Goal: Task Accomplishment & Management: Use online tool/utility

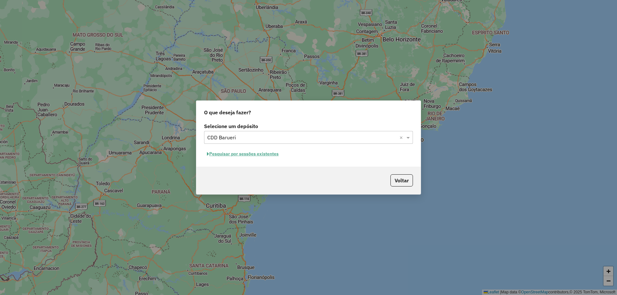
click at [271, 151] on button "Pesquisar por sessões existentes" at bounding box center [242, 154] width 77 height 10
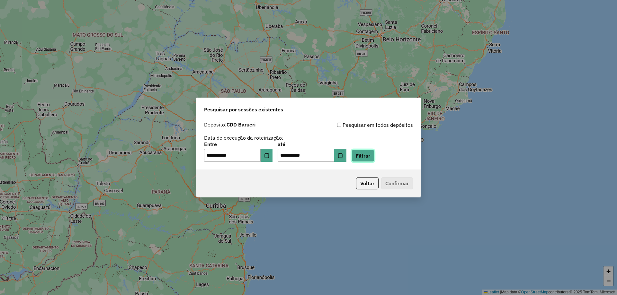
click at [374, 153] on button "Filtrar" at bounding box center [362, 156] width 23 height 12
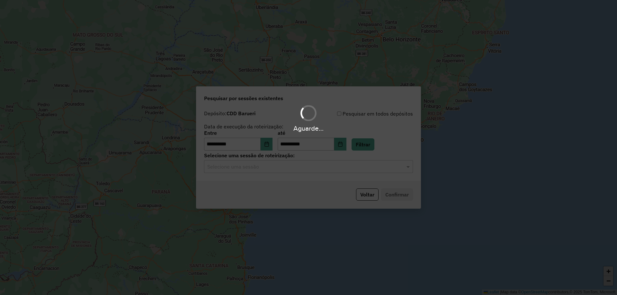
click at [347, 166] on div "Aguarde..." at bounding box center [308, 147] width 617 height 295
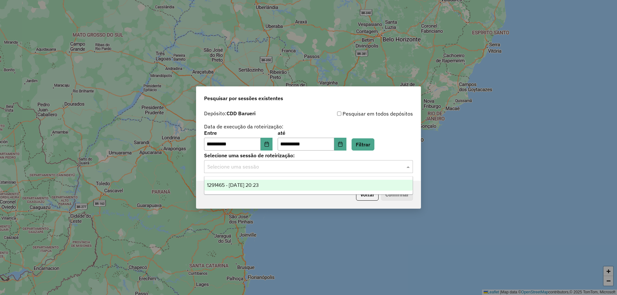
click at [347, 166] on input "text" at bounding box center [301, 167] width 189 height 8
click at [269, 189] on div "1291465 - 09/10/2025 20:23" at bounding box center [308, 185] width 208 height 11
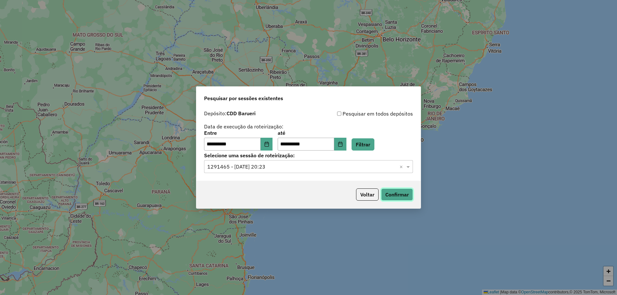
click at [405, 195] on button "Confirmar" at bounding box center [397, 195] width 32 height 12
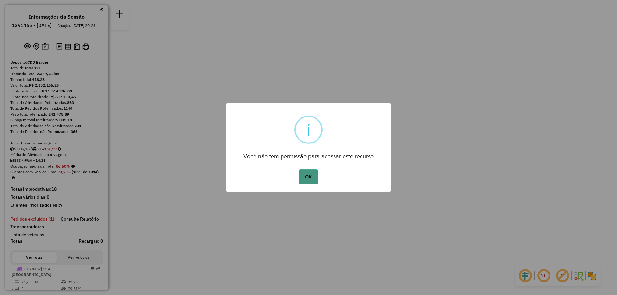
click at [300, 171] on button "OK" at bounding box center [308, 177] width 19 height 15
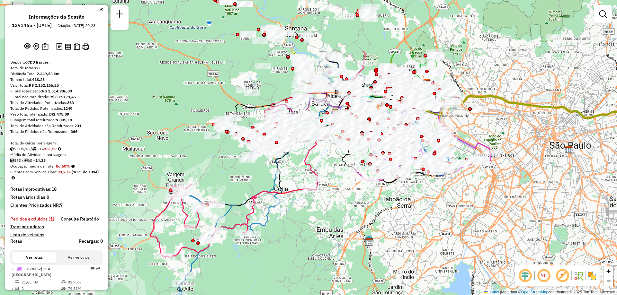
drag, startPoint x: 347, startPoint y: 135, endPoint x: 360, endPoint y: 214, distance: 80.4
click at [360, 214] on div "Janela de atendimento Grade de atendimento Capacidade Transportadoras Veículos …" at bounding box center [308, 147] width 617 height 295
click at [590, 269] on div "NR R" at bounding box center [556, 276] width 85 height 21
click at [591, 276] on img at bounding box center [591, 276] width 10 height 10
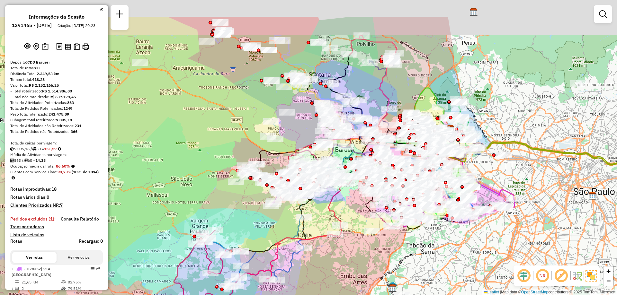
drag, startPoint x: 323, startPoint y: 227, endPoint x: 347, endPoint y: 274, distance: 52.0
click at [347, 274] on div "Janela de atendimento Grade de atendimento Capacidade Transportadoras Veículos …" at bounding box center [308, 147] width 617 height 295
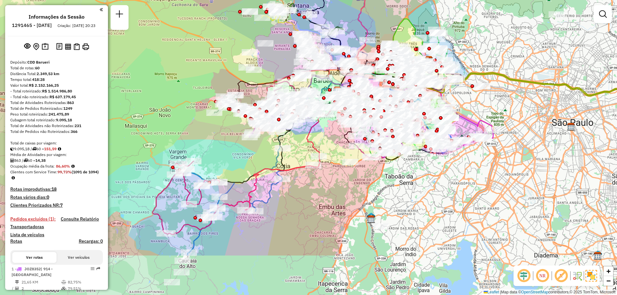
drag, startPoint x: 526, startPoint y: 199, endPoint x: 510, endPoint y: 138, distance: 63.0
click at [510, 138] on div "Janela de atendimento Grade de atendimento Capacidade Transportadoras Veículos …" at bounding box center [308, 147] width 617 height 295
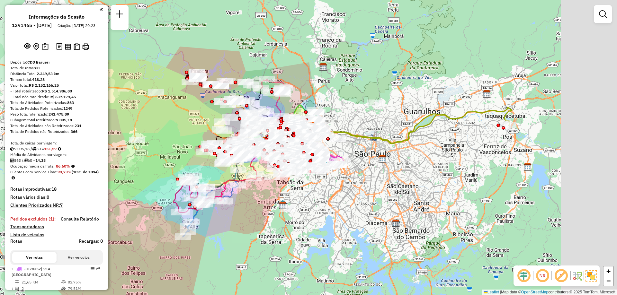
drag, startPoint x: 552, startPoint y: 121, endPoint x: 443, endPoint y: 131, distance: 109.6
click at [443, 131] on div "Janela de atendimento Grade de atendimento Capacidade Transportadoras Veículos …" at bounding box center [308, 147] width 617 height 295
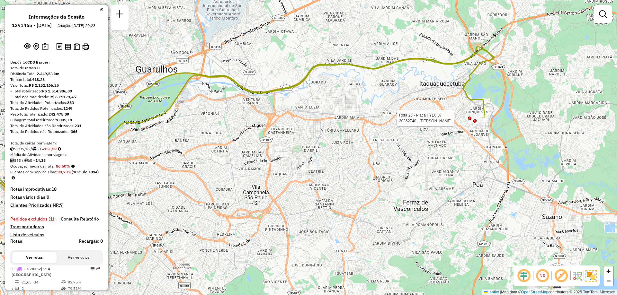
select select "**********"
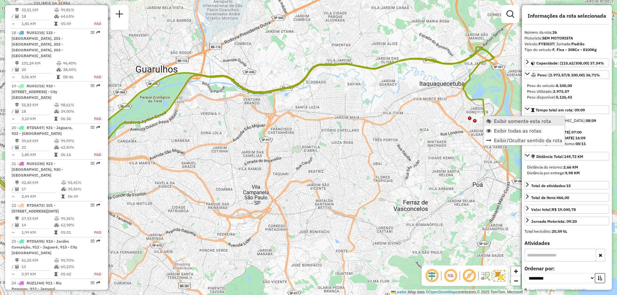
scroll to position [1228, 0]
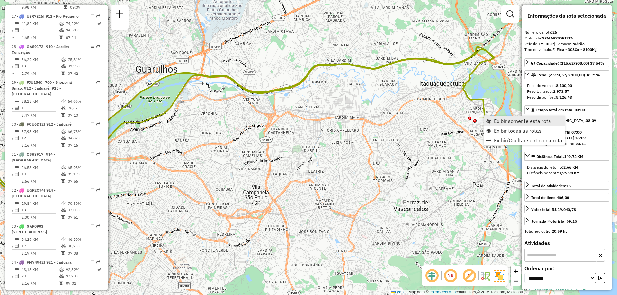
click at [495, 119] on span "Exibir somente esta rota" at bounding box center [522, 121] width 57 height 5
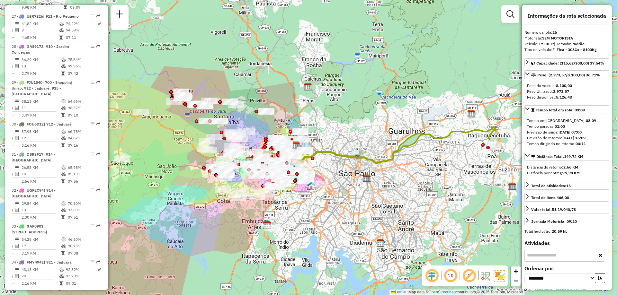
click at [452, 278] on em at bounding box center [450, 275] width 15 height 15
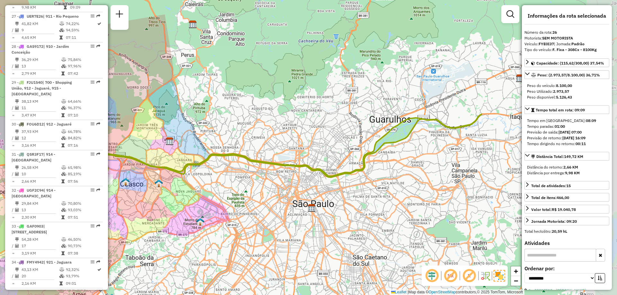
drag, startPoint x: 414, startPoint y: 164, endPoint x: 211, endPoint y: 171, distance: 202.7
click at [211, 171] on div "Janela de atendimento Grade de atendimento Capacidade Transportadoras Veículos …" at bounding box center [308, 147] width 617 height 295
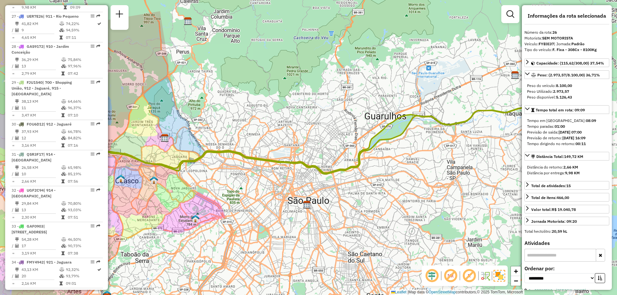
drag, startPoint x: 474, startPoint y: 149, endPoint x: 477, endPoint y: 146, distance: 4.1
click at [476, 146] on div "Janela de atendimento Grade de atendimento Capacidade Transportadoras Veículos …" at bounding box center [308, 147] width 617 height 295
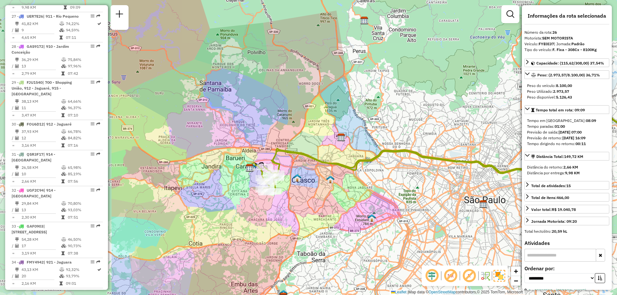
drag, startPoint x: 253, startPoint y: 140, endPoint x: 431, endPoint y: 137, distance: 177.9
click at [431, 137] on div "Janela de atendimento Grade de atendimento Capacidade Transportadoras Veículos …" at bounding box center [308, 147] width 617 height 295
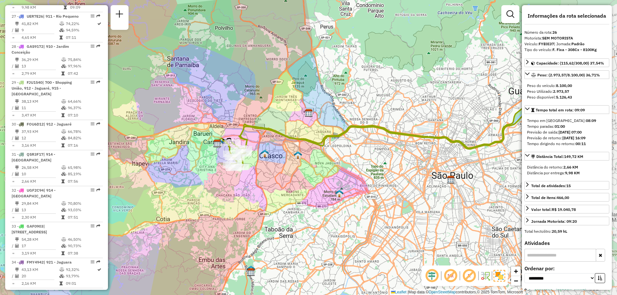
drag, startPoint x: 429, startPoint y: 176, endPoint x: 271, endPoint y: 173, distance: 157.7
click at [300, 182] on div "Janela de atendimento Grade de atendimento Capacidade Transportadoras Veículos …" at bounding box center [308, 147] width 617 height 295
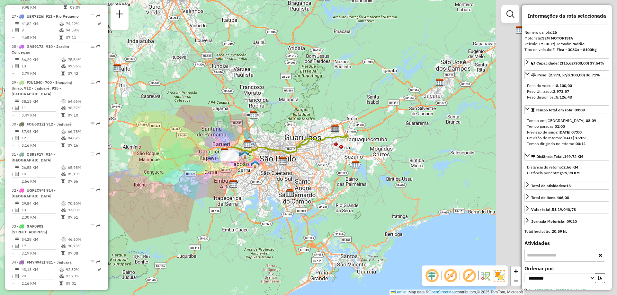
drag, startPoint x: 431, startPoint y: 161, endPoint x: 263, endPoint y: 150, distance: 167.7
click at [263, 150] on icon at bounding box center [287, 146] width 119 height 23
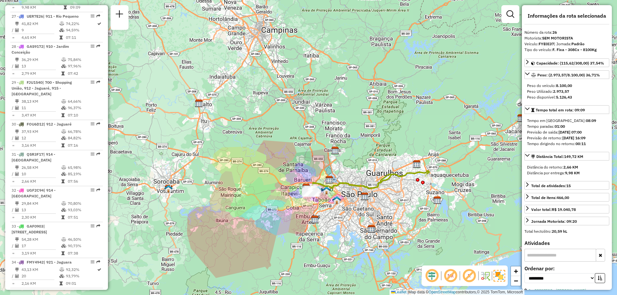
drag, startPoint x: 238, startPoint y: 201, endPoint x: 368, endPoint y: 188, distance: 130.7
click at [368, 188] on icon at bounding box center [369, 182] width 119 height 23
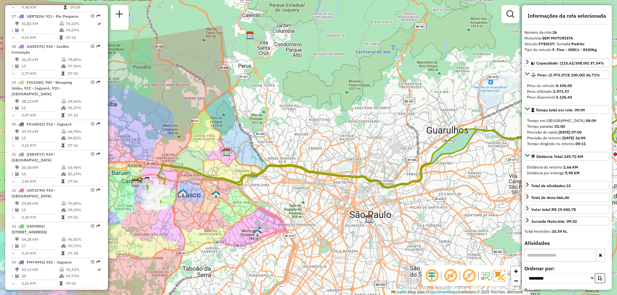
click at [418, 206] on div "Janela de atendimento Grade de atendimento Capacidade Transportadoras Veículos …" at bounding box center [308, 147] width 617 height 295
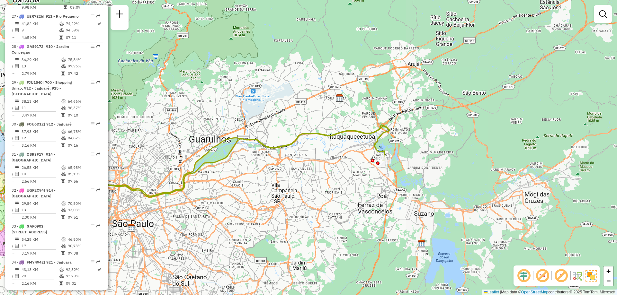
drag, startPoint x: 446, startPoint y: 199, endPoint x: 209, endPoint y: 208, distance: 237.5
click at [209, 208] on div "Janela de atendimento Grade de atendimento Capacidade Transportadoras Veículos …" at bounding box center [308, 147] width 617 height 295
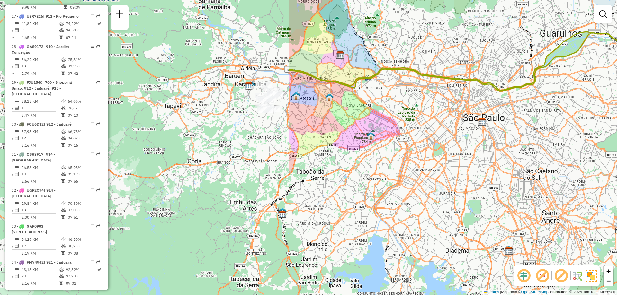
drag, startPoint x: 259, startPoint y: 186, endPoint x: 608, endPoint y: 83, distance: 363.9
click at [608, 83] on div "Janela de atendimento Grade de atendimento Capacidade Transportadoras Veículos …" at bounding box center [308, 147] width 617 height 295
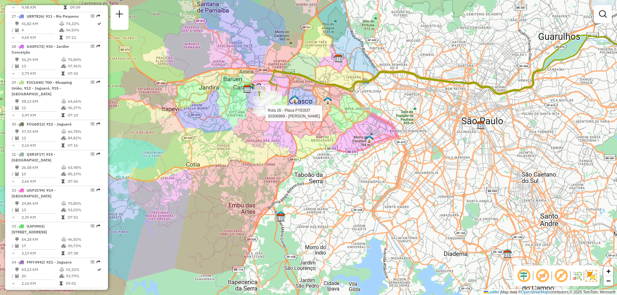
select select "**********"
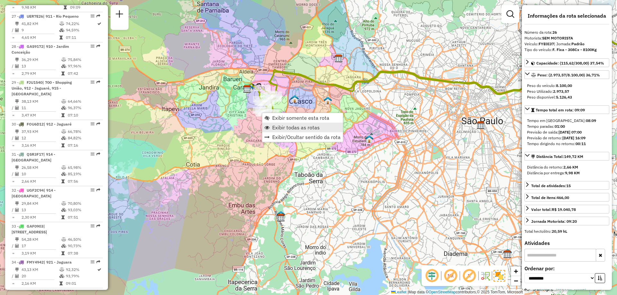
click at [291, 128] on span "Exibir todas as rotas" at bounding box center [296, 127] width 48 height 5
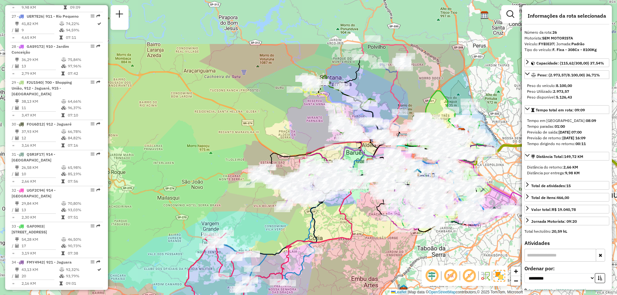
drag, startPoint x: 243, startPoint y: 166, endPoint x: 366, endPoint y: 240, distance: 143.0
click at [366, 240] on div "Janela de atendimento Grade de atendimento Capacidade Transportadoras Veículos …" at bounding box center [308, 147] width 617 height 295
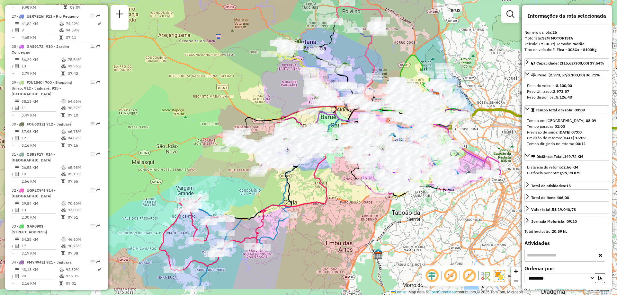
drag, startPoint x: 358, startPoint y: 222, endPoint x: 333, endPoint y: 186, distance: 43.8
click at [333, 186] on div "Janela de atendimento Grade de atendimento Capacidade Transportadoras Veículos …" at bounding box center [308, 147] width 617 height 295
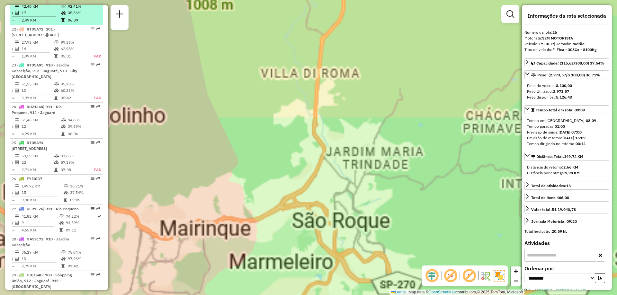
scroll to position [907, 0]
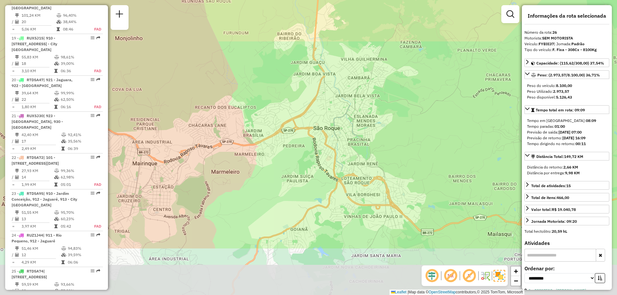
drag, startPoint x: 108, startPoint y: 115, endPoint x: 108, endPoint y: 39, distance: 76.1
click at [108, 39] on hb-router-mapa "Informações da Sessão 1291465 - [DATE] Criação: [DATE] 20:23 Depósito: CDD Baru…" at bounding box center [308, 147] width 617 height 295
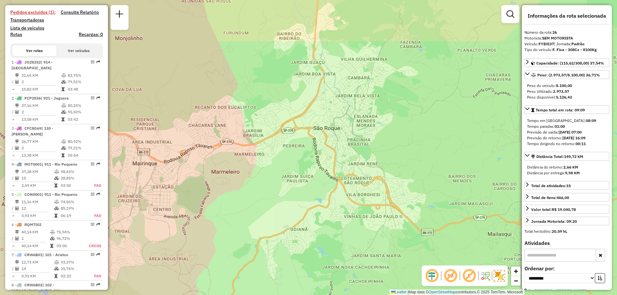
scroll to position [0, 0]
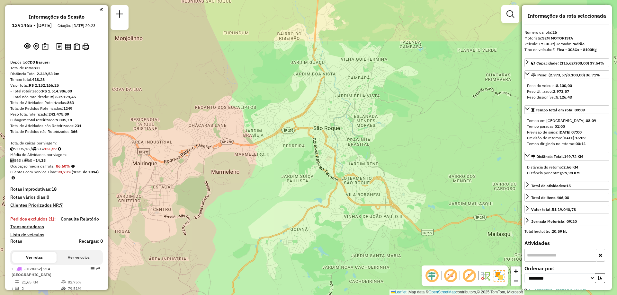
drag, startPoint x: 259, startPoint y: 194, endPoint x: 263, endPoint y: 188, distance: 7.4
click at [260, 192] on div "Janela de atendimento Grade de atendimento Capacidade Transportadoras Veículos …" at bounding box center [308, 147] width 617 height 295
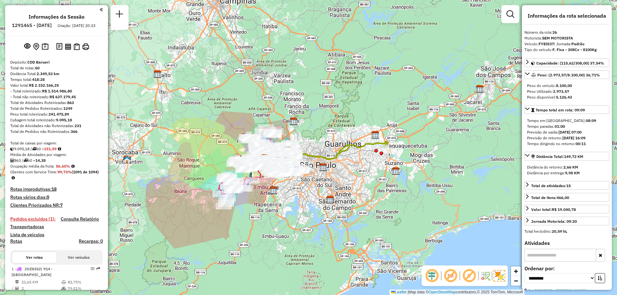
drag, startPoint x: 297, startPoint y: 169, endPoint x: 229, endPoint y: 150, distance: 70.5
click at [225, 151] on div "Janela de atendimento Grade de atendimento Capacidade Transportadoras Veículos …" at bounding box center [308, 147] width 617 height 295
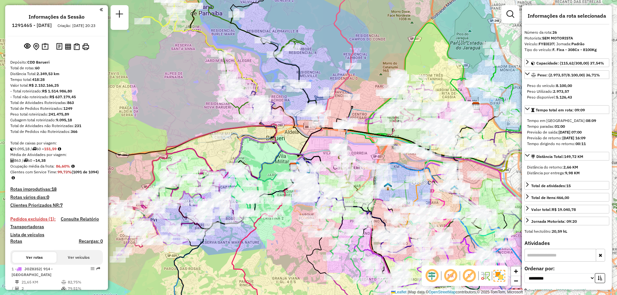
drag, startPoint x: 247, startPoint y: 154, endPoint x: 275, endPoint y: 137, distance: 32.4
click at [275, 137] on icon at bounding box center [233, 169] width 140 height 65
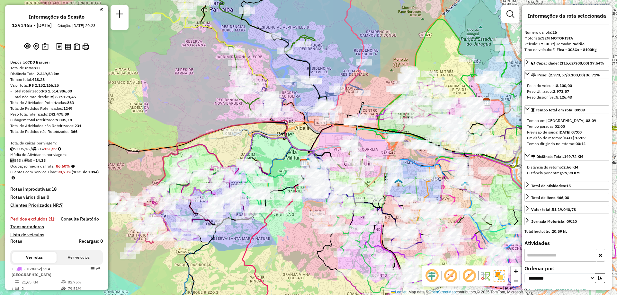
scroll to position [1558, 0]
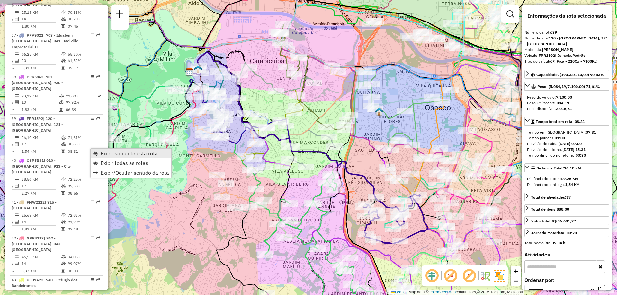
click at [121, 154] on span "Exibir somente esta rota" at bounding box center [129, 153] width 57 height 5
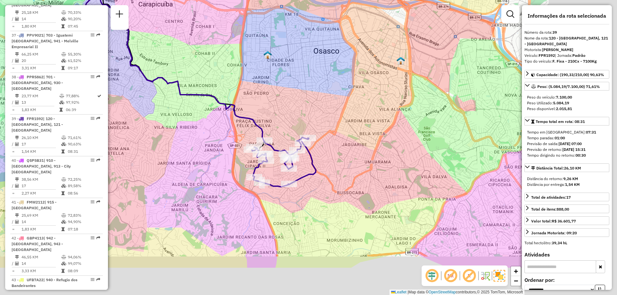
drag, startPoint x: 416, startPoint y: 152, endPoint x: 304, endPoint y: 94, distance: 125.5
click at [304, 94] on div "Janela de atendimento Grade de atendimento Capacidade Transportadoras Veículos …" at bounding box center [308, 147] width 617 height 295
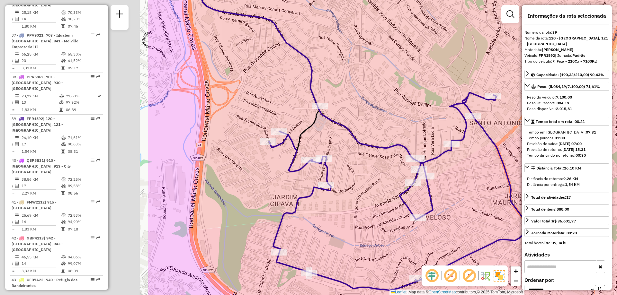
drag, startPoint x: 365, startPoint y: 166, endPoint x: 575, endPoint y: 163, distance: 209.7
click at [575, 163] on hb-router-mapa "Informações da Sessão 1291465 - [DATE] Criação: [DATE] 20:23 Depósito: CDD Baru…" at bounding box center [308, 147] width 617 height 295
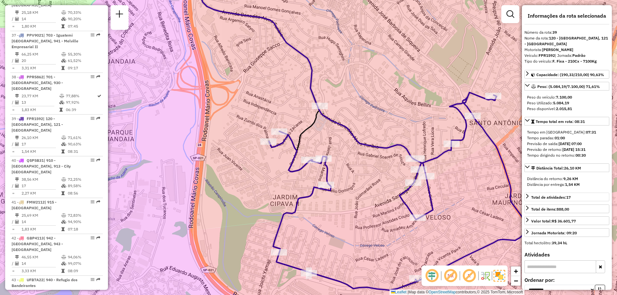
scroll to position [32, 0]
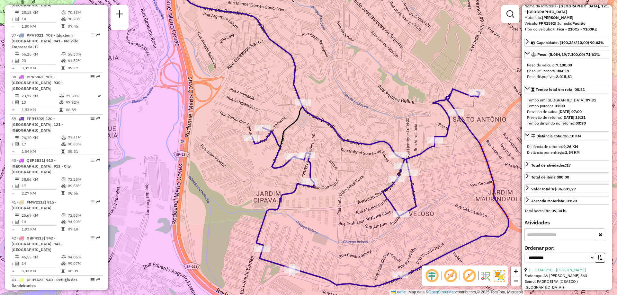
drag, startPoint x: 462, startPoint y: 160, endPoint x: 429, endPoint y: 154, distance: 33.3
click at [429, 154] on div "Janela de atendimento Grade de atendimento Capacidade Transportadoras Veículos …" at bounding box center [308, 147] width 617 height 295
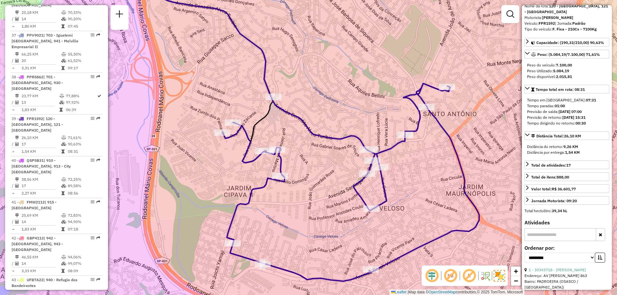
scroll to position [2139, 0]
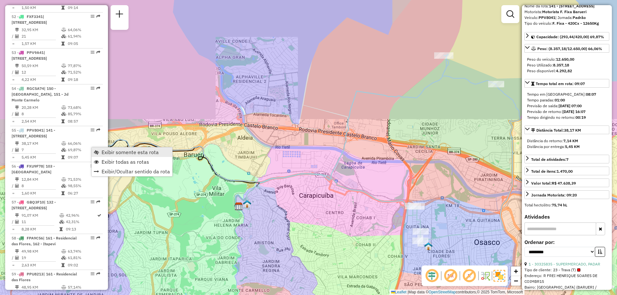
click at [98, 153] on span "Exibir somente esta rota" at bounding box center [96, 152] width 5 height 5
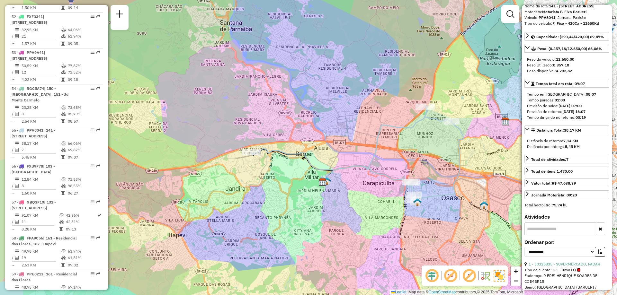
drag, startPoint x: 395, startPoint y: 169, endPoint x: 438, endPoint y: 173, distance: 43.6
click at [438, 173] on div "Janela de atendimento Grade de atendimento Capacidade Transportadoras Veículos …" at bounding box center [308, 147] width 617 height 295
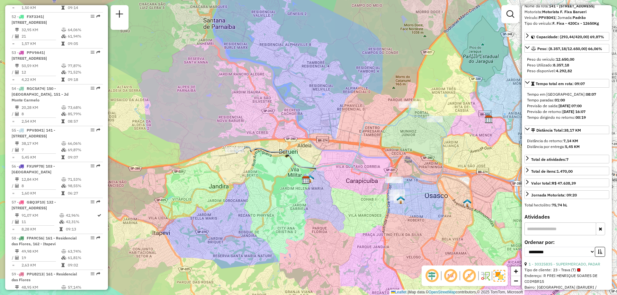
drag, startPoint x: 357, startPoint y: 139, endPoint x: 336, endPoint y: 139, distance: 21.5
click at [336, 139] on div "Janela de atendimento Grade de atendimento Capacidade Transportadoras Veículos …" at bounding box center [308, 147] width 617 height 295
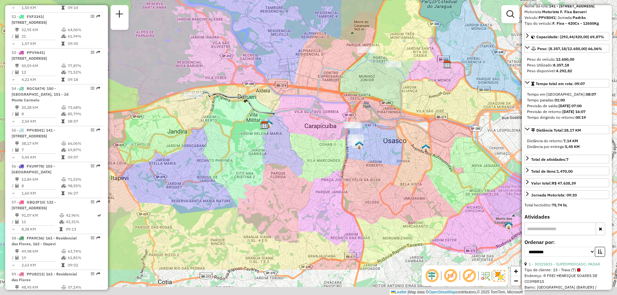
drag, startPoint x: 438, startPoint y: 204, endPoint x: 396, endPoint y: 149, distance: 68.8
click at [396, 149] on div "Janela de atendimento Grade de atendimento Capacidade Transportadoras Veículos …" at bounding box center [308, 147] width 617 height 295
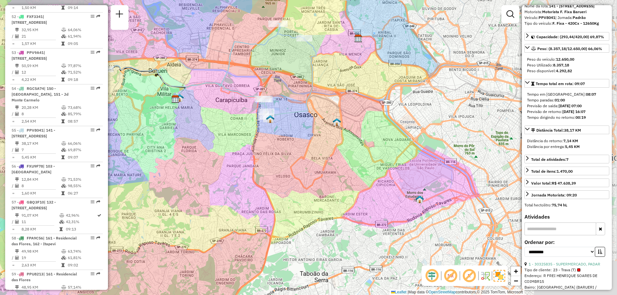
drag, startPoint x: 447, startPoint y: 196, endPoint x: 343, endPoint y: 175, distance: 106.4
click at [343, 175] on div "Janela de atendimento Grade de atendimento Capacidade Transportadoras Veículos …" at bounding box center [308, 147] width 617 height 295
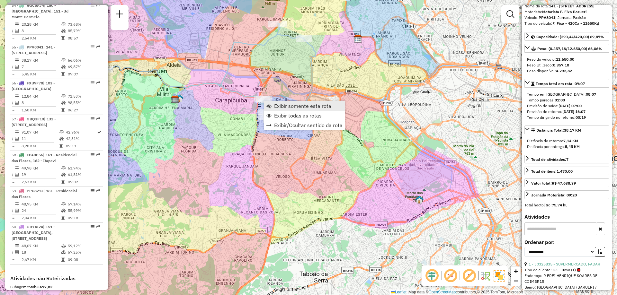
scroll to position [2277, 0]
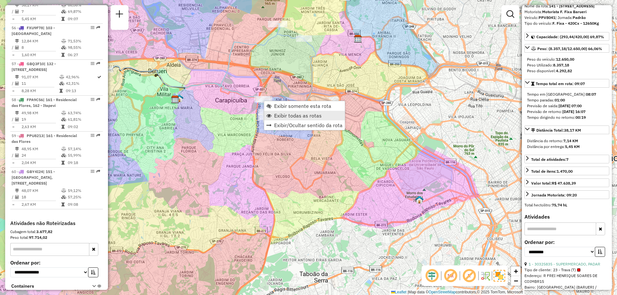
click at [284, 115] on span "Exibir todas as rotas" at bounding box center [298, 115] width 48 height 5
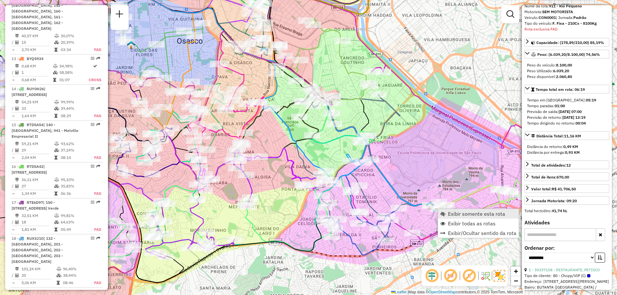
scroll to position [400, 0]
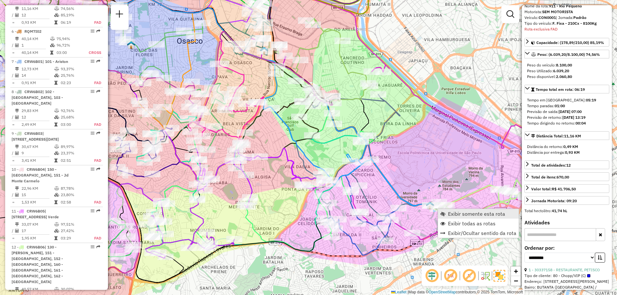
click at [444, 212] on span "Exibir somente esta rota" at bounding box center [442, 213] width 5 height 5
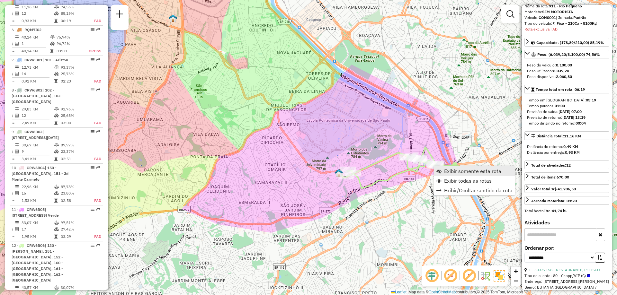
scroll to position [404, 0]
click at [445, 180] on span "Exibir todas as rotas" at bounding box center [468, 180] width 48 height 5
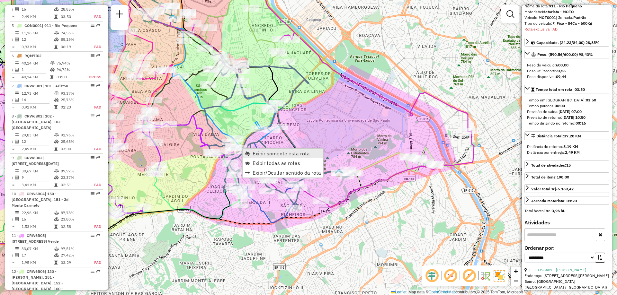
scroll to position [368, 0]
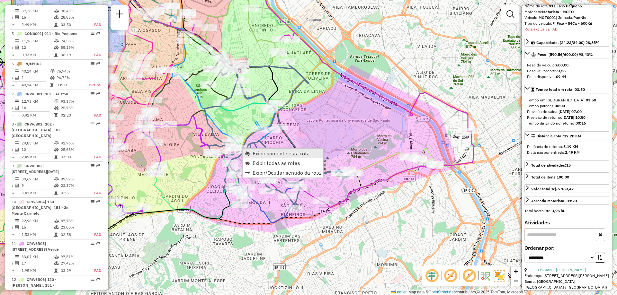
click at [252, 152] on link "Exibir somente esta rota" at bounding box center [282, 154] width 81 height 10
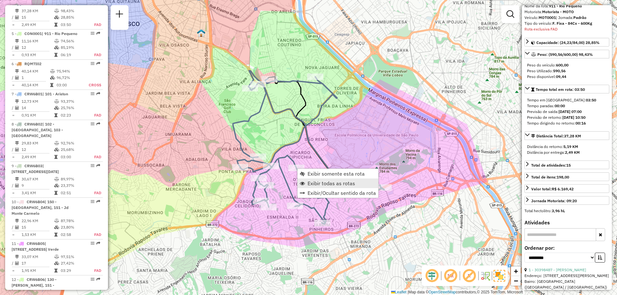
click at [317, 182] on span "Exibir todas as rotas" at bounding box center [331, 183] width 48 height 5
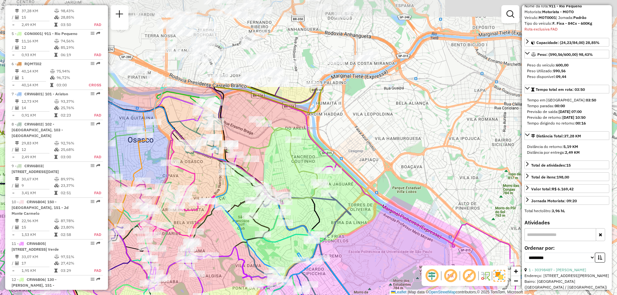
drag, startPoint x: 304, startPoint y: 75, endPoint x: 314, endPoint y: 165, distance: 90.1
click at [314, 165] on div "Janela de atendimento Grade de atendimento Capacidade Transportadoras Veículos …" at bounding box center [308, 147] width 617 height 295
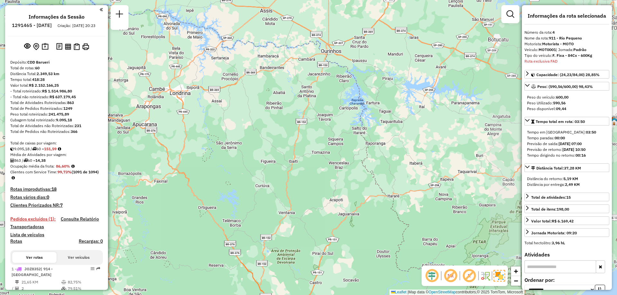
select select "**********"
click at [206, 111] on div "Janela de atendimento Grade de atendimento Capacidade Transportadoras Veículos …" at bounding box center [308, 147] width 617 height 295
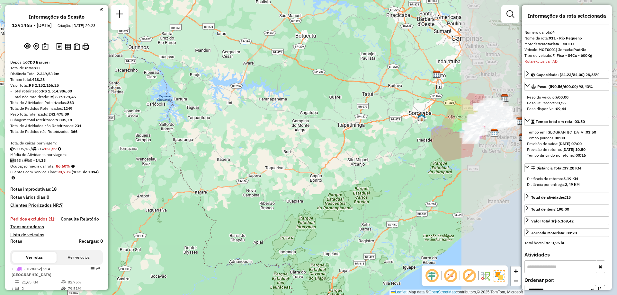
scroll to position [32, 0]
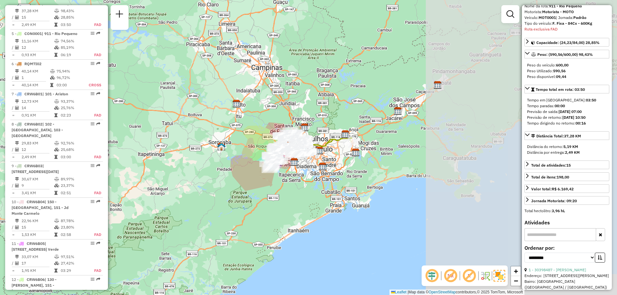
drag, startPoint x: 384, startPoint y: 126, endPoint x: 180, endPoint y: 157, distance: 205.9
click at [180, 157] on div "Janela de atendimento Grade de atendimento Capacidade Transportadoras Veículos …" at bounding box center [308, 147] width 617 height 295
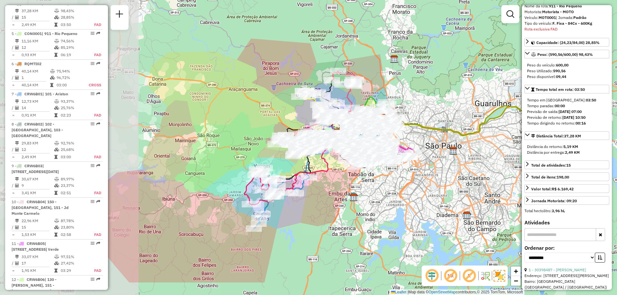
drag, startPoint x: 270, startPoint y: 149, endPoint x: 424, endPoint y: 107, distance: 159.3
click at [424, 107] on div "Janela de atendimento Grade de atendimento Capacidade Transportadoras Veículos …" at bounding box center [308, 147] width 617 height 295
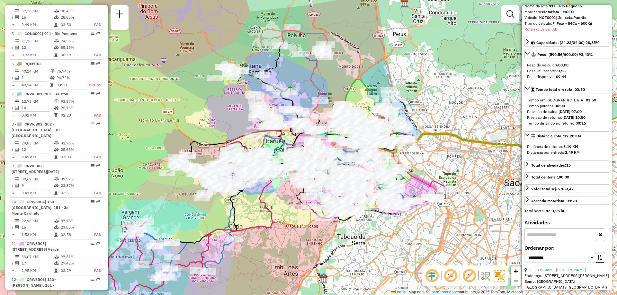
click at [282, 217] on div "Janela de atendimento Grade de atendimento Capacidade Transportadoras Veículos …" at bounding box center [308, 147] width 617 height 295
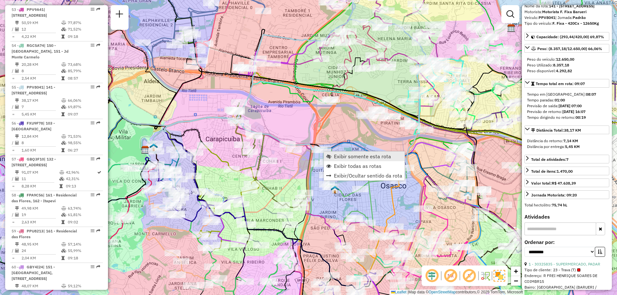
scroll to position [2277, 0]
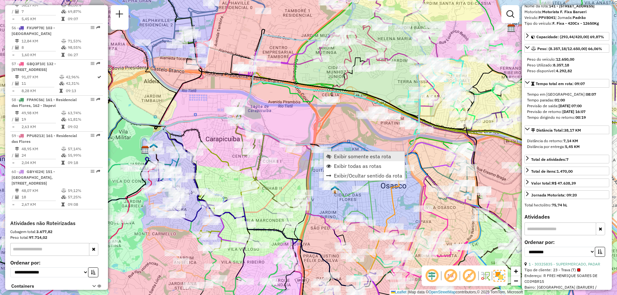
click at [335, 157] on span "Exibir somente esta rota" at bounding box center [362, 156] width 57 height 5
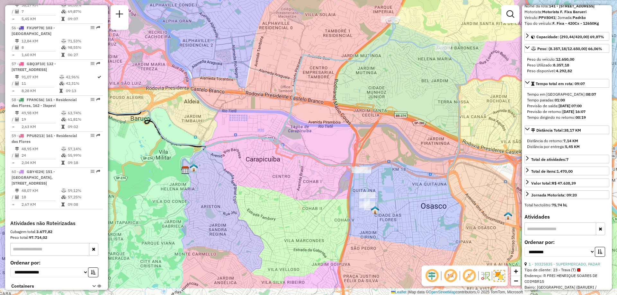
drag, startPoint x: 382, startPoint y: 155, endPoint x: 326, endPoint y: 125, distance: 62.9
click at [326, 125] on div "Janela de atendimento Grade de atendimento Capacidade Transportadoras Veículos …" at bounding box center [308, 147] width 617 height 295
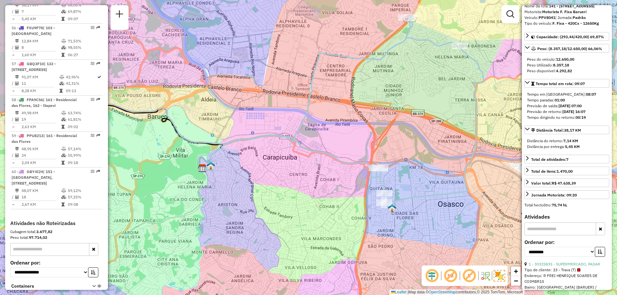
drag, startPoint x: 439, startPoint y: 177, endPoint x: 456, endPoint y: 175, distance: 17.5
click at [456, 175] on div "Janela de atendimento Grade de atendimento Capacidade Transportadoras Veículos …" at bounding box center [308, 147] width 617 height 295
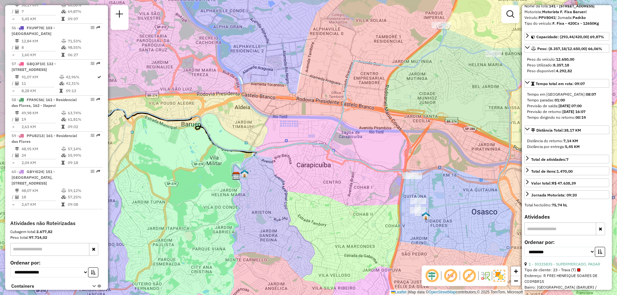
drag, startPoint x: 356, startPoint y: 129, endPoint x: 381, endPoint y: 138, distance: 26.7
click at [381, 138] on div "Janela de atendimento Grade de atendimento Capacidade Transportadoras Veículos …" at bounding box center [308, 147] width 617 height 295
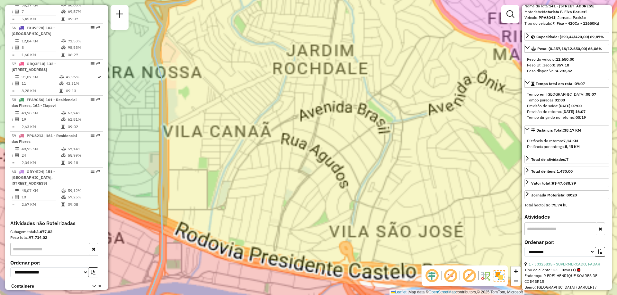
scroll to position [0, 0]
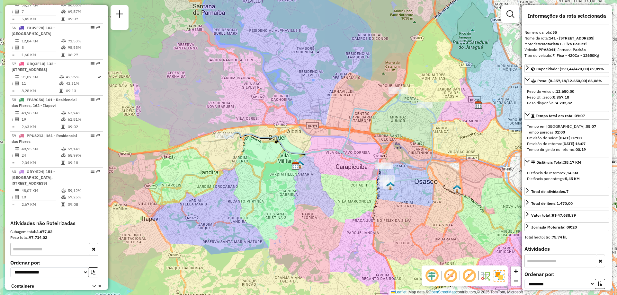
drag, startPoint x: 393, startPoint y: 119, endPoint x: 458, endPoint y: 123, distance: 65.0
click at [458, 123] on div "Janela de atendimento Grade de atendimento Capacidade Transportadoras Veículos …" at bounding box center [308, 147] width 617 height 295
click at [451, 277] on em at bounding box center [450, 275] width 15 height 15
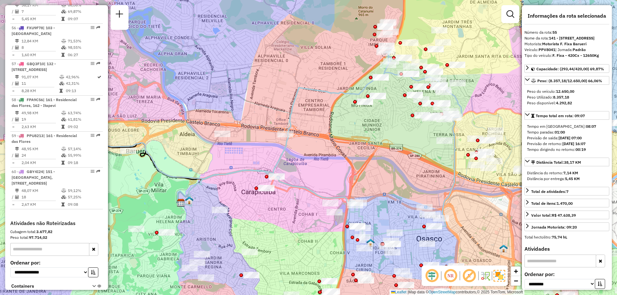
drag, startPoint x: 411, startPoint y: 116, endPoint x: 406, endPoint y: 133, distance: 18.0
click at [408, 136] on div "Janela de atendimento Grade de atendimento Capacidade Transportadoras Veículos …" at bounding box center [308, 147] width 617 height 295
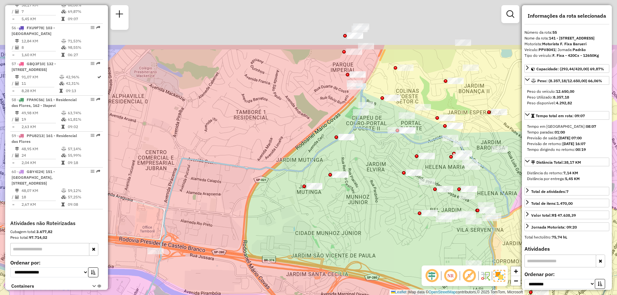
drag, startPoint x: 396, startPoint y: 95, endPoint x: 388, endPoint y: 156, distance: 60.9
click at [388, 156] on div "Janela de atendimento Grade de atendimento Capacidade Transportadoras Veículos …" at bounding box center [308, 147] width 617 height 295
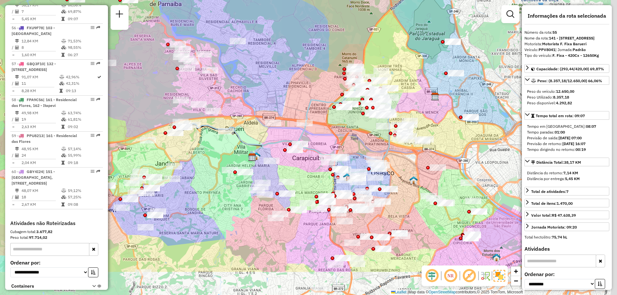
drag, startPoint x: 378, startPoint y: 198, endPoint x: 367, endPoint y: 136, distance: 62.6
click at [367, 136] on div "Janela de atendimento Grade de atendimento Capacidade Transportadoras Veículos …" at bounding box center [308, 147] width 617 height 295
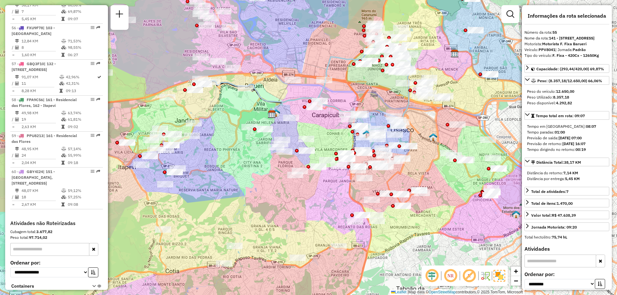
drag, startPoint x: 432, startPoint y: 189, endPoint x: 416, endPoint y: 172, distance: 23.2
click at [416, 172] on div "Janela de atendimento Grade de atendimento Capacidade Transportadoras Veículos …" at bounding box center [308, 147] width 617 height 295
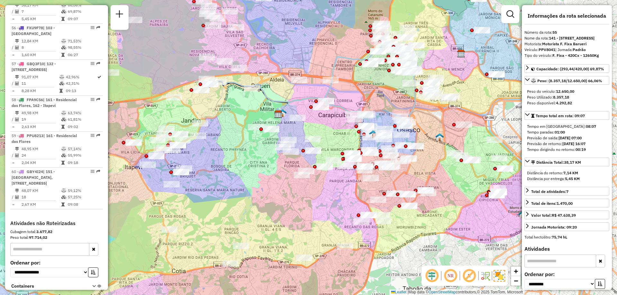
drag, startPoint x: 417, startPoint y: 172, endPoint x: 435, endPoint y: 189, distance: 24.3
click at [435, 189] on div "Janela de atendimento Grade de atendimento Capacidade Transportadoras Veículos …" at bounding box center [308, 147] width 617 height 295
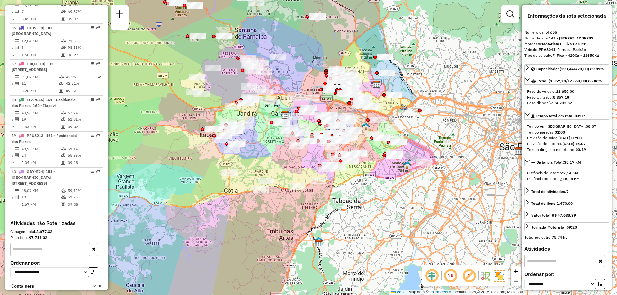
drag, startPoint x: 300, startPoint y: 59, endPoint x: 296, endPoint y: 69, distance: 10.6
click at [296, 69] on div "Janela de atendimento Grade de atendimento Capacidade Transportadoras Veículos …" at bounding box center [308, 147] width 617 height 295
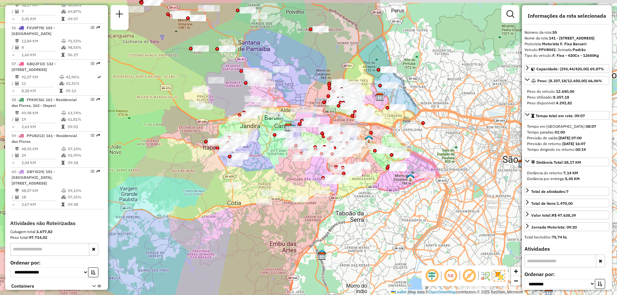
drag, startPoint x: 210, startPoint y: 55, endPoint x: 217, endPoint y: 86, distance: 32.2
click at [217, 86] on div "Janela de atendimento Grade de atendimento Capacidade Transportadoras Veículos …" at bounding box center [308, 147] width 617 height 295
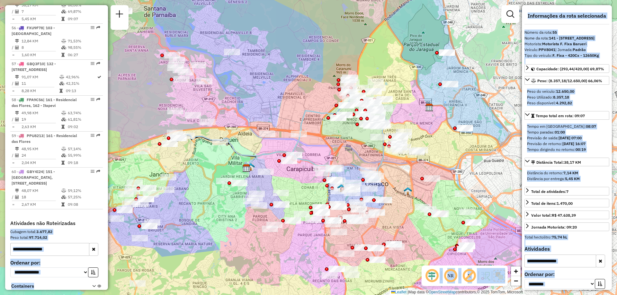
drag, startPoint x: 106, startPoint y: 257, endPoint x: 108, endPoint y: 0, distance: 257.2
click at [108, 0] on html "Aguarde... Pop-up bloqueado! Seu navegador bloqueou automáticamente a abertura …" at bounding box center [308, 147] width 617 height 295
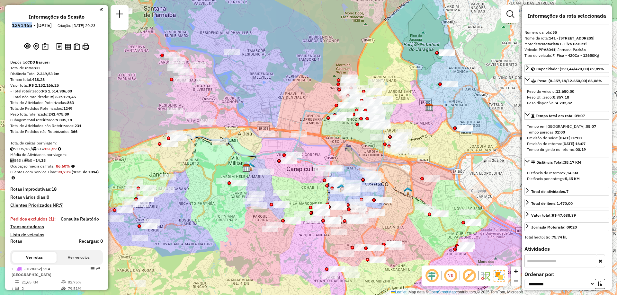
drag, startPoint x: 50, startPoint y: 26, endPoint x: 31, endPoint y: 26, distance: 18.9
click at [31, 26] on h6 "1291465 - [DATE]" at bounding box center [32, 25] width 40 height 6
copy h6 "1291465"
click at [455, 278] on em at bounding box center [450, 275] width 15 height 15
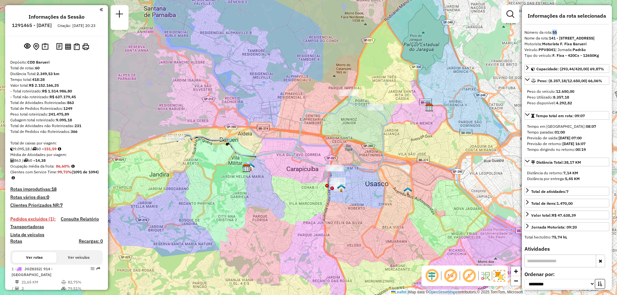
drag, startPoint x: 557, startPoint y: 30, endPoint x: 554, endPoint y: 31, distance: 3.9
click at [554, 31] on strong "55" at bounding box center [554, 32] width 4 height 5
